Goal: Task Accomplishment & Management: Use online tool/utility

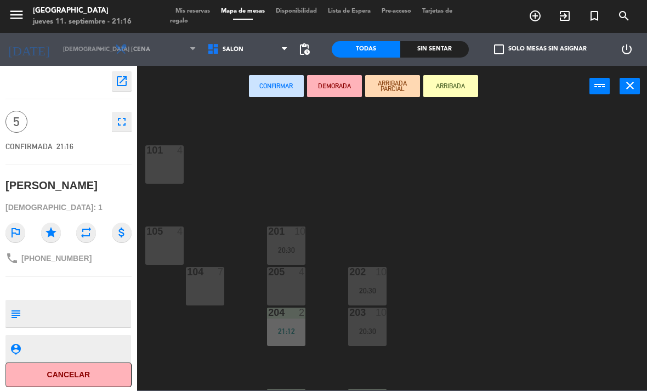
scroll to position [73, 0]
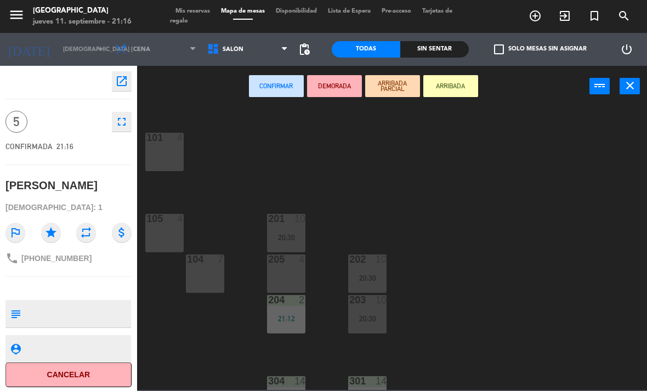
click at [206, 278] on div "104 7" at bounding box center [205, 273] width 38 height 38
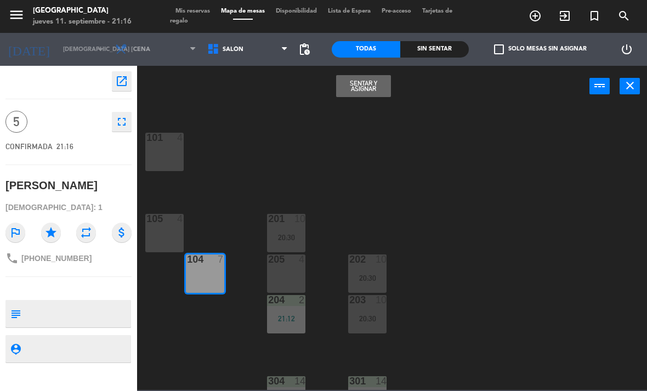
click at [377, 79] on button "Sentar y Asignar" at bounding box center [363, 86] width 55 height 22
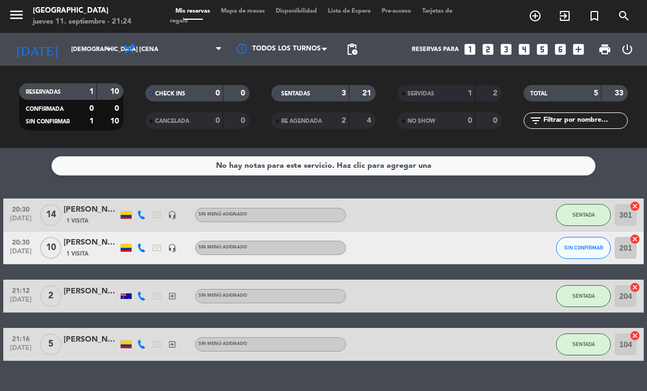
scroll to position [24, 0]
click at [581, 244] on span "SIN CONFIRMAR" at bounding box center [583, 247] width 39 height 6
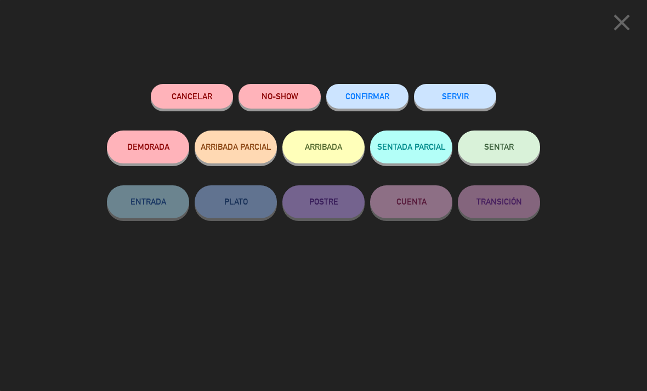
click at [504, 149] on span "SENTAR" at bounding box center [499, 146] width 30 height 9
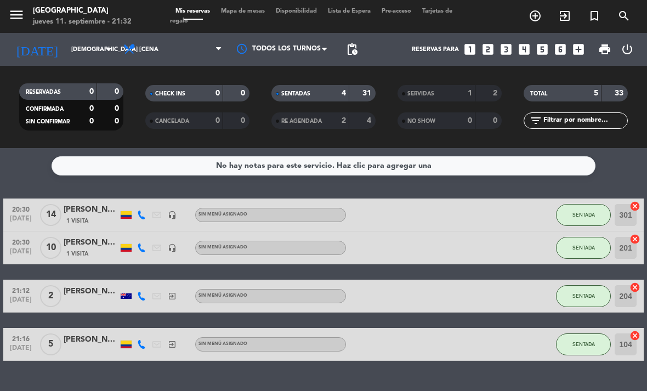
scroll to position [0, 0]
click at [567, 13] on icon "exit_to_app" at bounding box center [564, 15] width 13 height 13
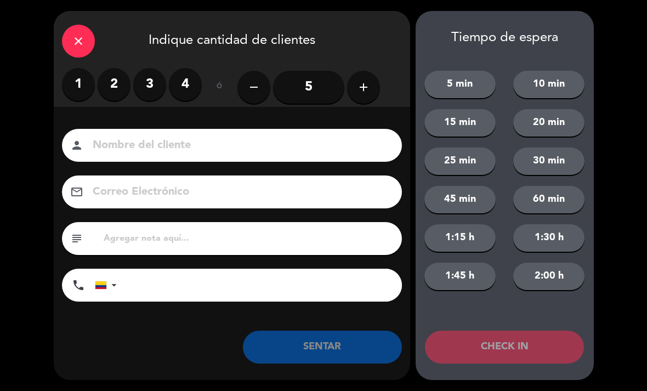
click at [187, 83] on label "4" at bounding box center [185, 84] width 33 height 33
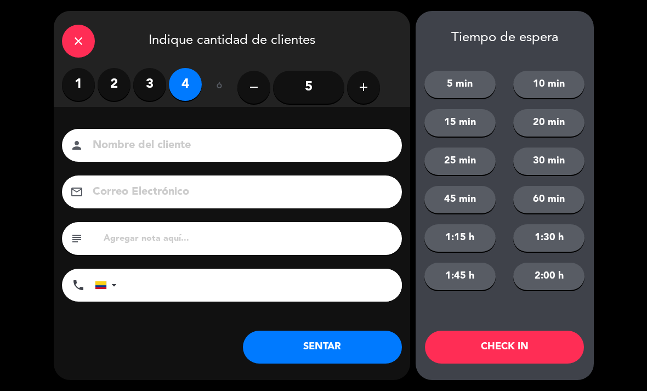
click at [135, 138] on input at bounding box center [240, 145] width 296 height 19
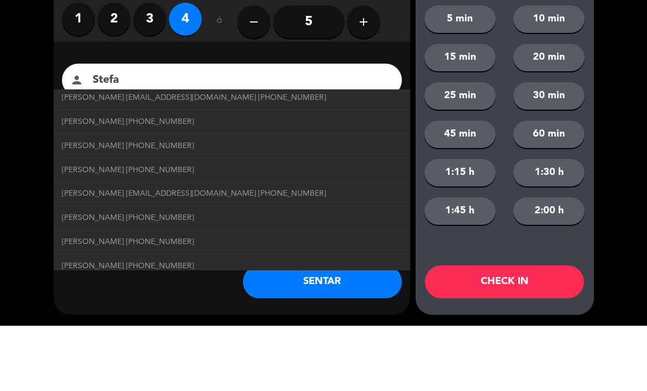
scroll to position [28, 0]
click at [110, 180] on span "[PERSON_NAME] [PHONE_NUMBER]" at bounding box center [128, 186] width 132 height 13
type input "[PERSON_NAME]"
type input "[PHONE_NUMBER]"
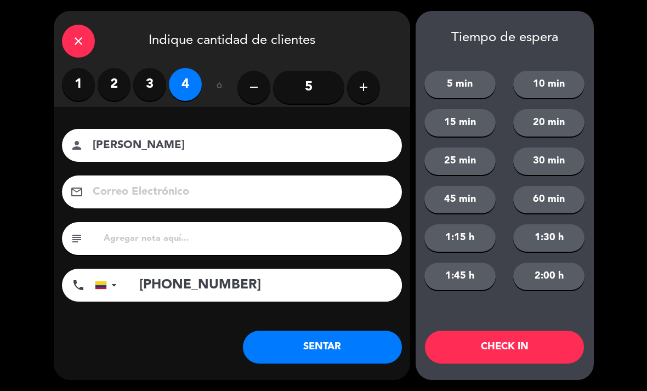
click at [343, 347] on button "SENTAR" at bounding box center [322, 346] width 159 height 33
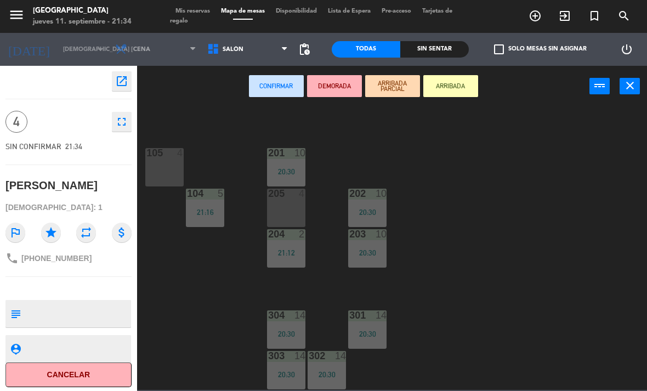
click at [276, 43] on span "Salón" at bounding box center [248, 49] width 92 height 24
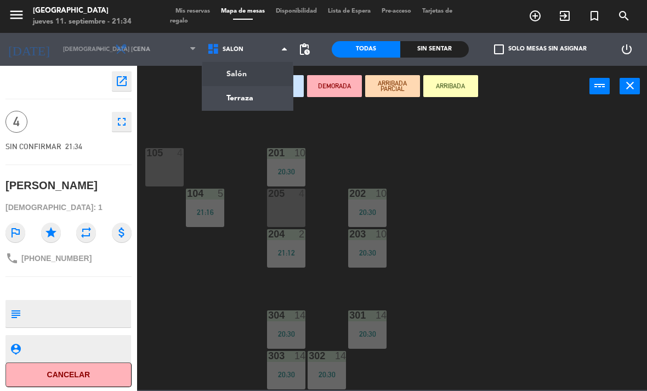
click at [238, 101] on ng-component "menu [GEOGRAPHIC_DATA] jueves 11. septiembre - 21:34 Mis reservas Mapa de mesas…" at bounding box center [323, 195] width 647 height 390
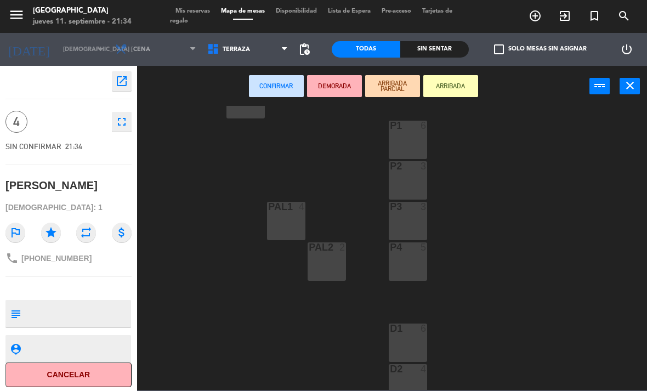
scroll to position [180, 0]
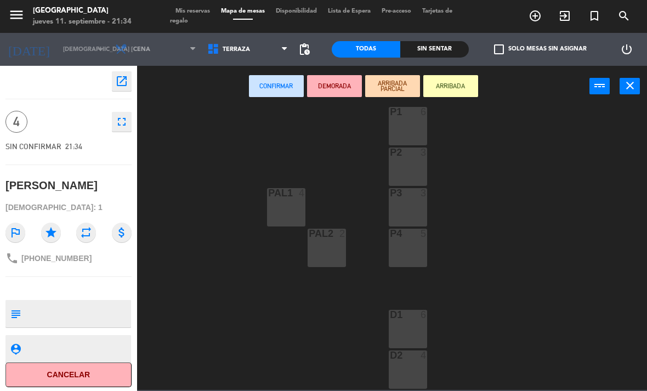
click at [408, 327] on div "D1 6" at bounding box center [408, 329] width 38 height 38
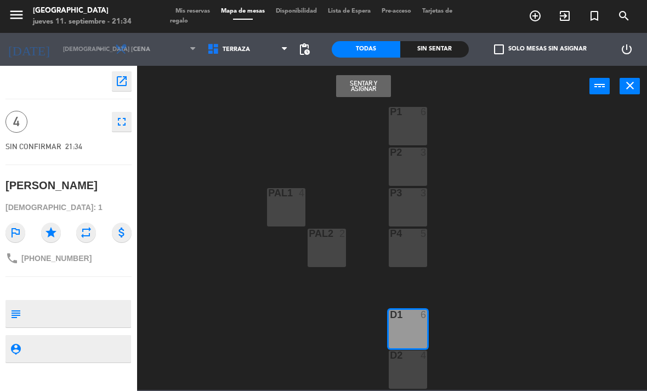
click at [374, 85] on button "Sentar y Asignar" at bounding box center [363, 86] width 55 height 22
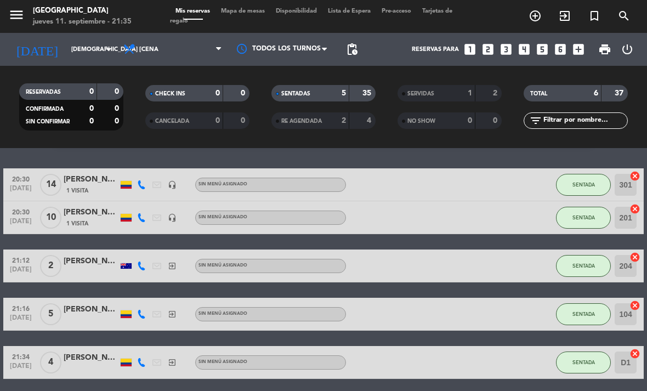
scroll to position [32, 0]
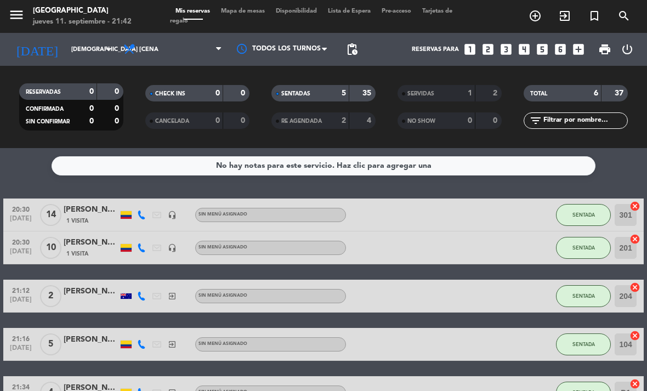
click at [576, 221] on button "SENTADA" at bounding box center [583, 215] width 55 height 22
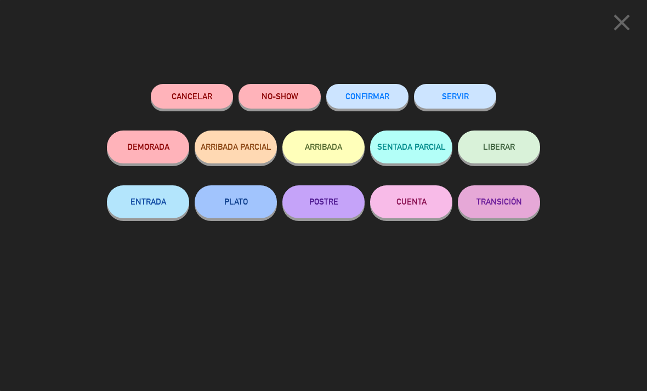
click at [164, 189] on button "ENTRADA" at bounding box center [148, 201] width 82 height 33
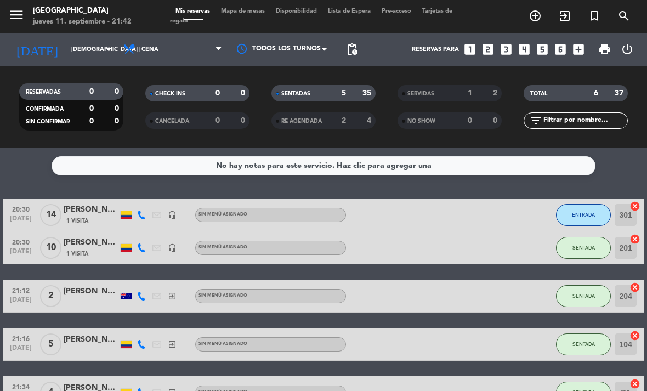
click at [585, 289] on button "SENTADA" at bounding box center [583, 296] width 55 height 22
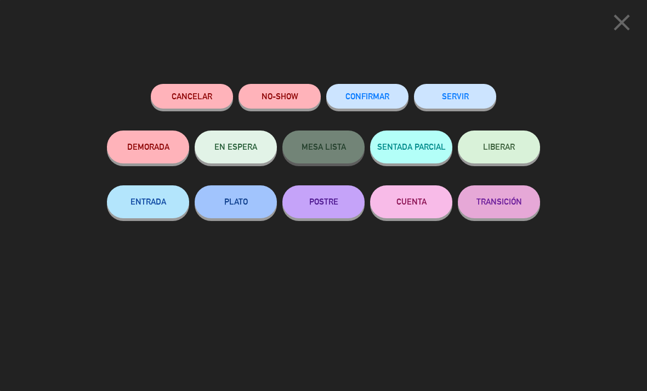
click at [144, 202] on button "ENTRADA" at bounding box center [148, 201] width 82 height 33
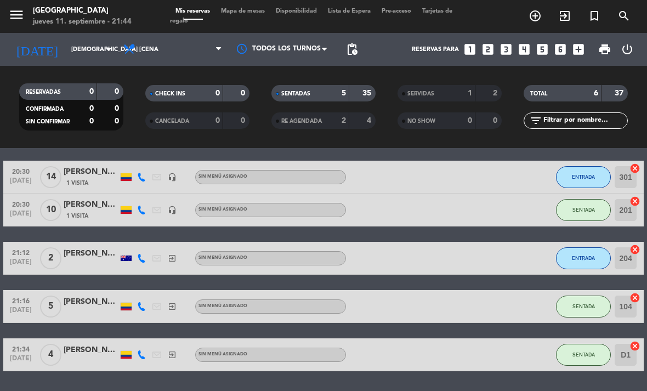
scroll to position [0, 0]
